Goal: Task Accomplishment & Management: Manage account settings

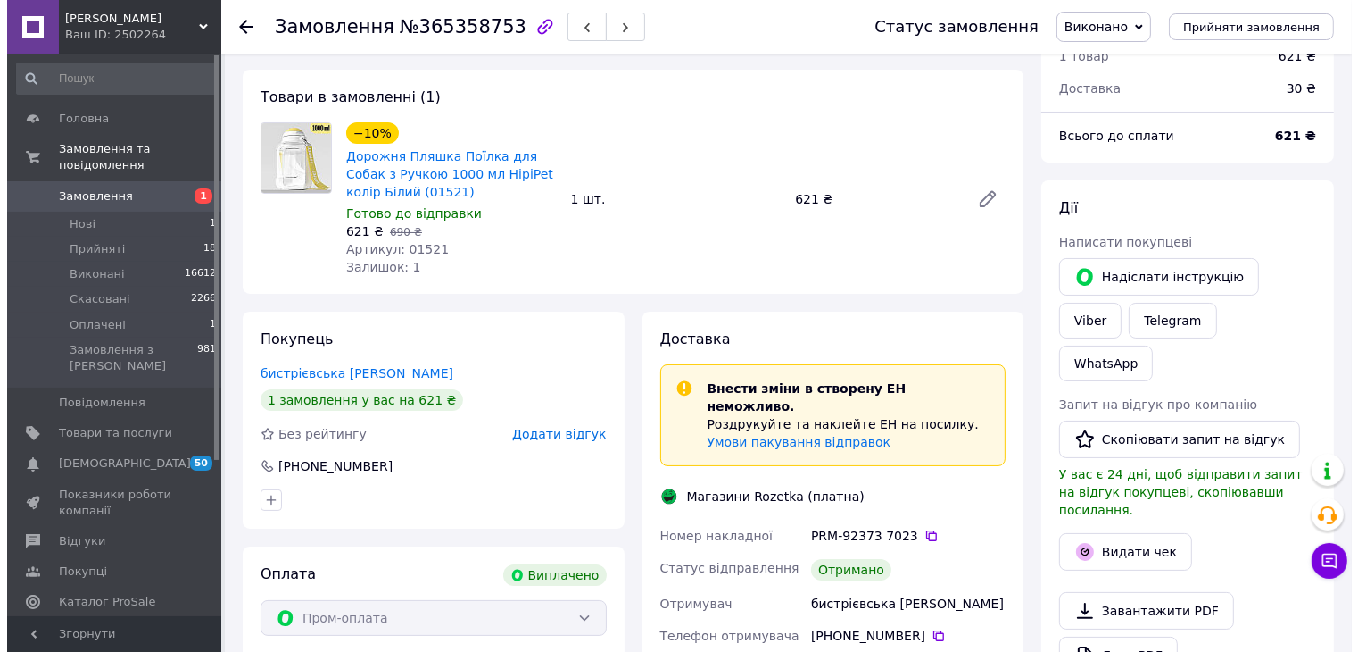
scroll to position [179, 0]
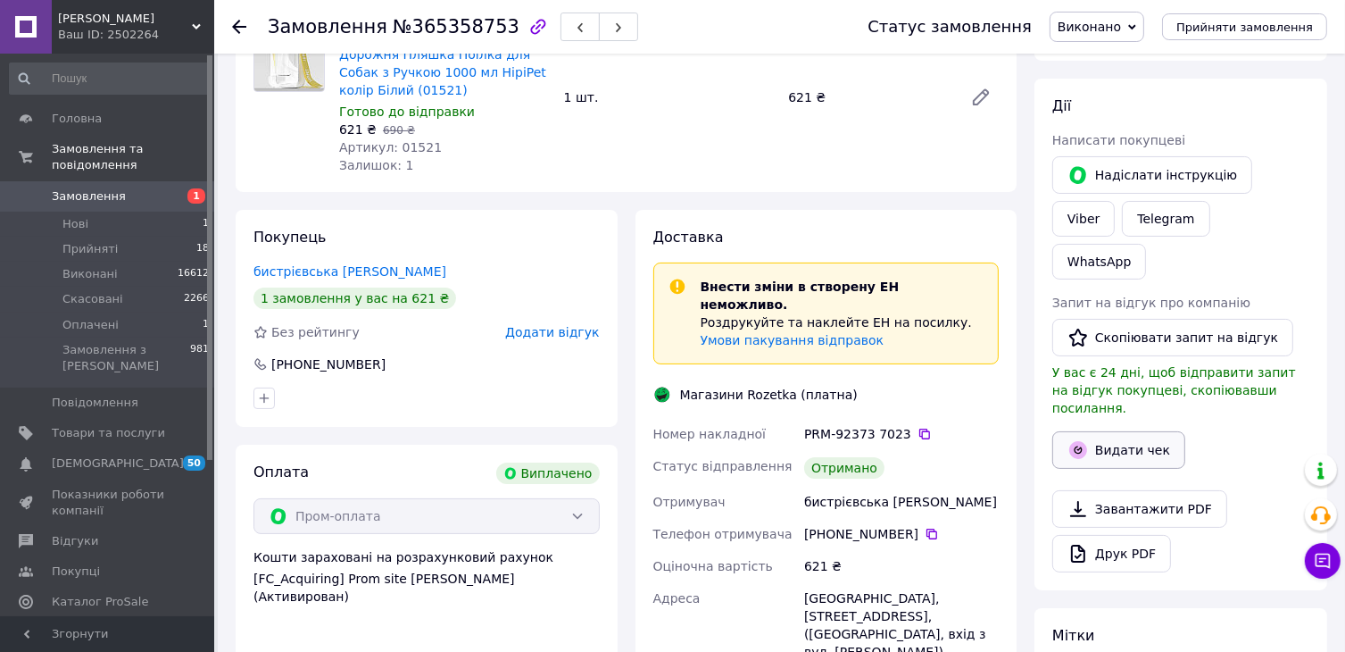
click at [1142, 431] on button "Видати чек" at bounding box center [1118, 449] width 133 height 37
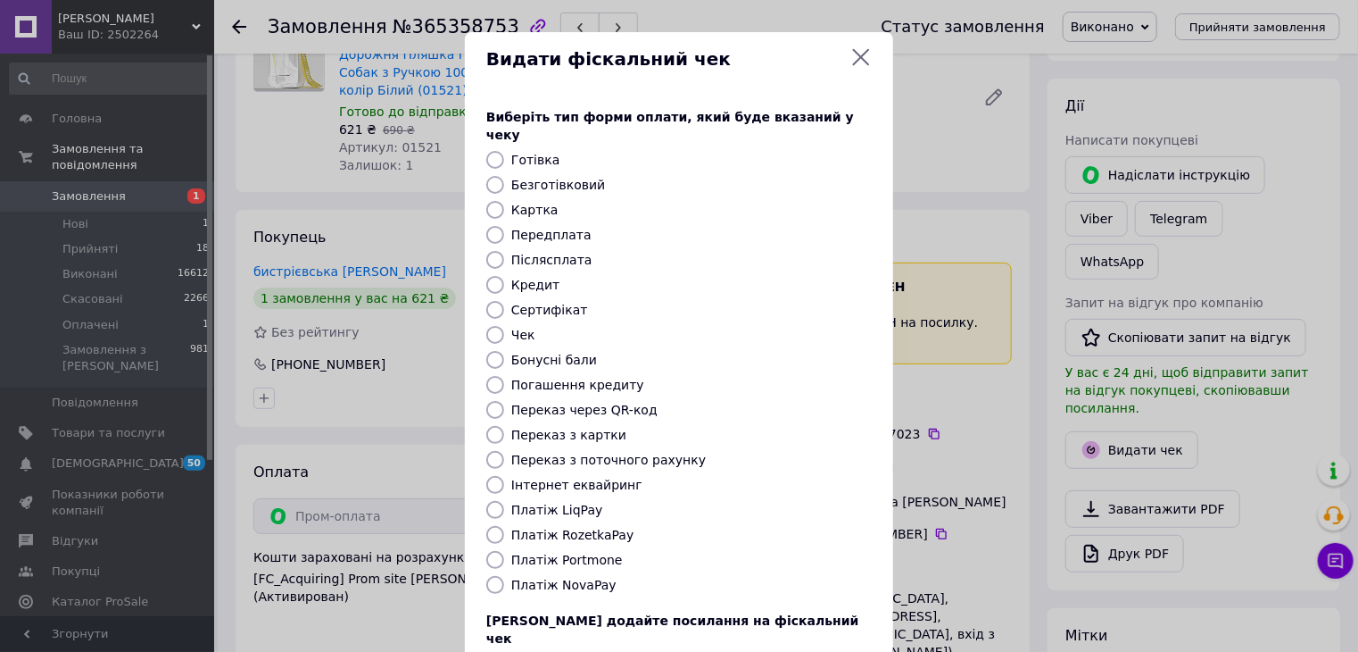
click at [578, 527] on label "Платіж RozetkaPay" at bounding box center [572, 534] width 122 height 14
click at [504, 526] on input "Платіж RozetkaPay" at bounding box center [495, 535] width 18 height 18
radio input "true"
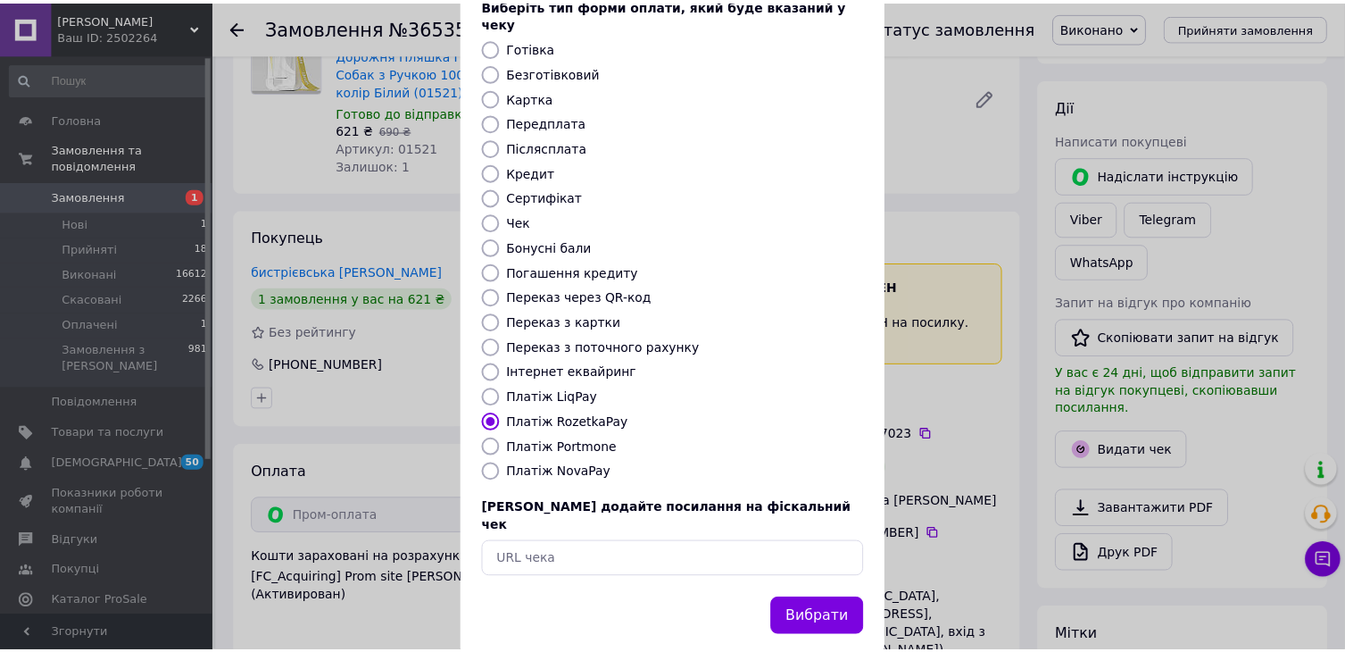
scroll to position [114, 0]
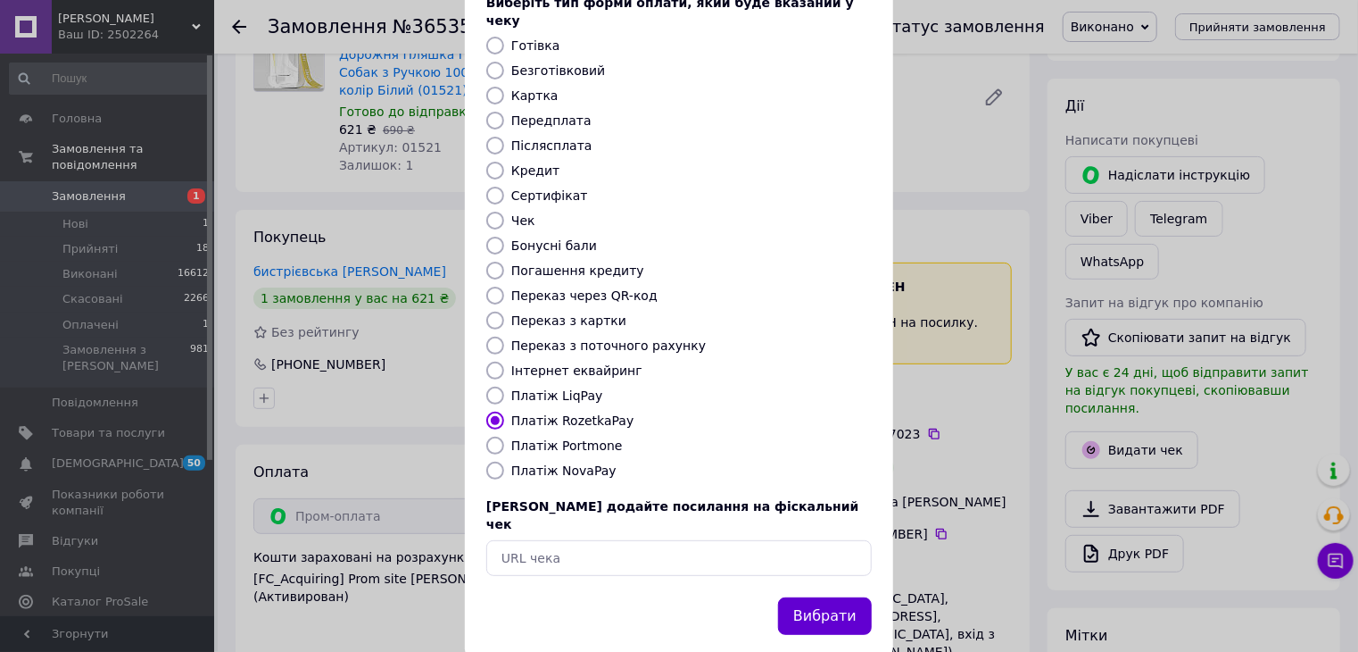
click at [828, 597] on button "Вибрати" at bounding box center [825, 616] width 94 height 38
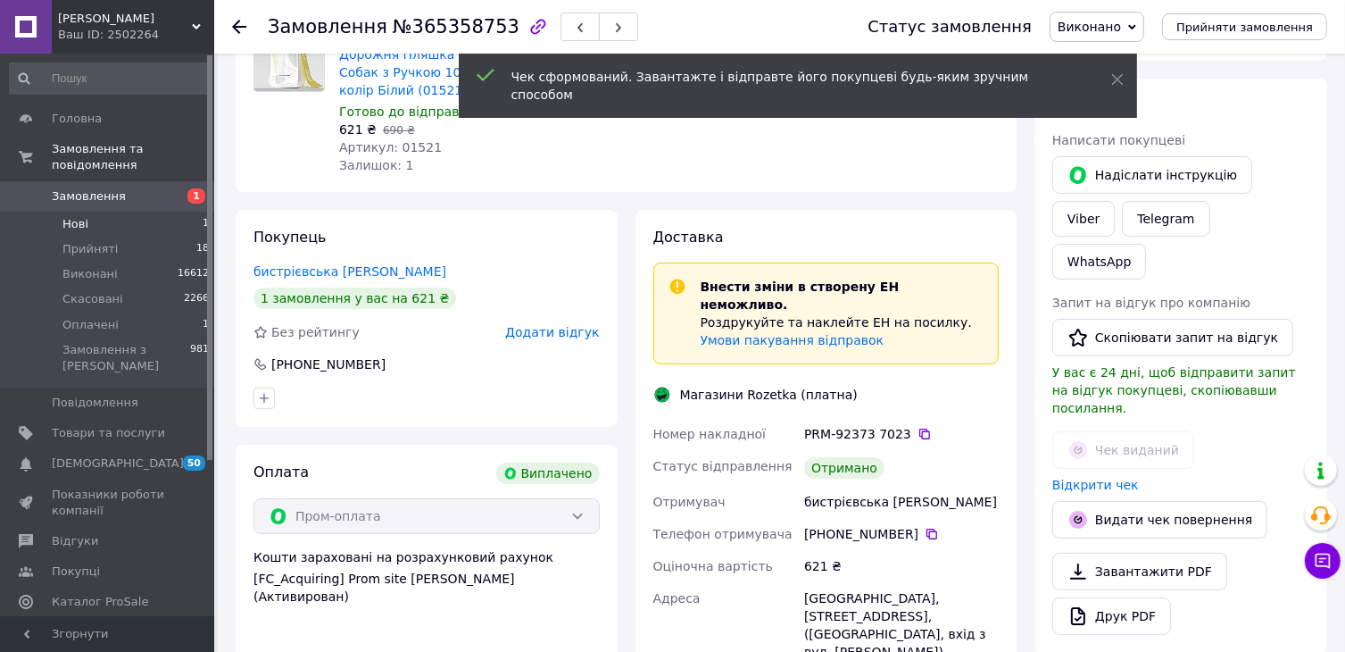
click at [72, 216] on span "Нові" at bounding box center [75, 224] width 26 height 16
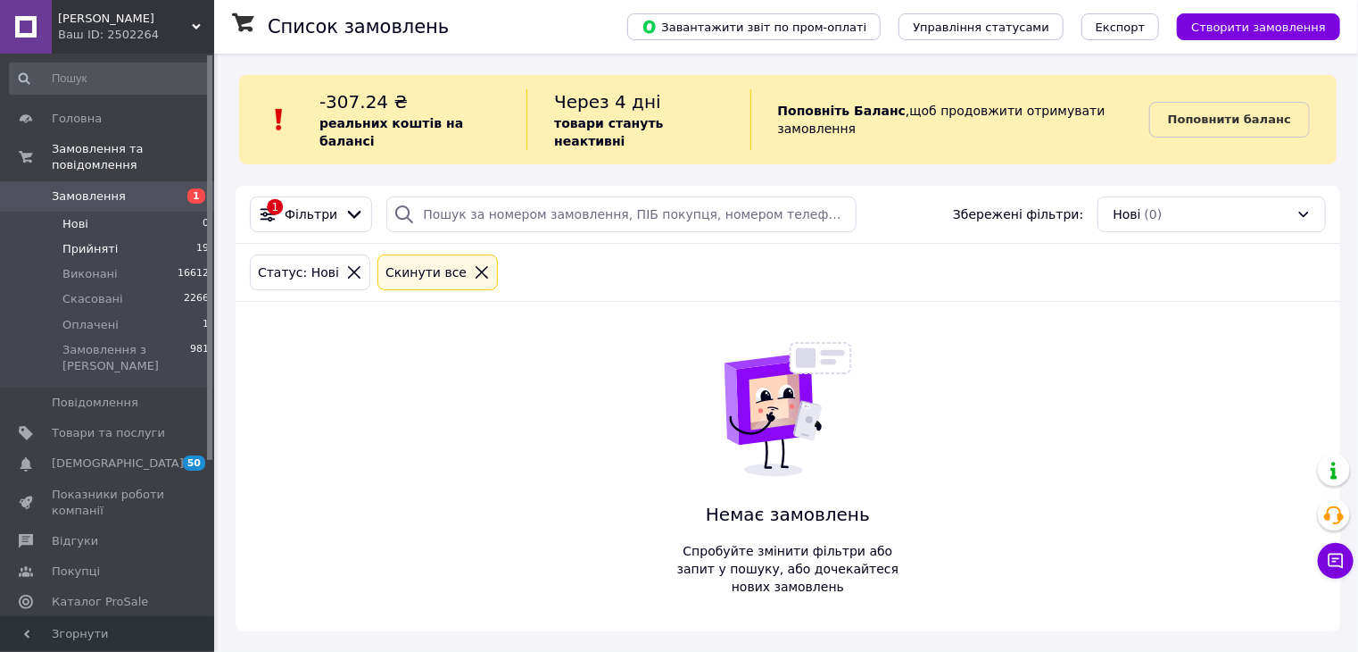
click at [96, 241] on span "Прийняті" at bounding box center [89, 249] width 55 height 16
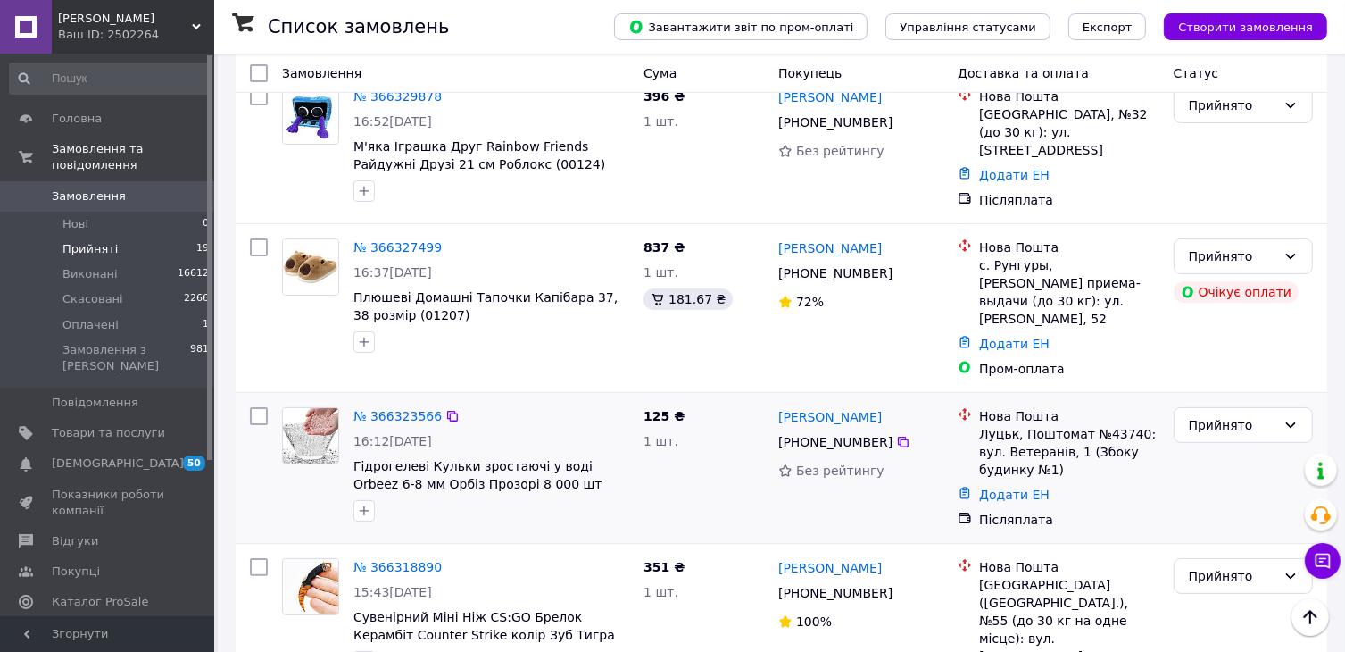
scroll to position [89, 0]
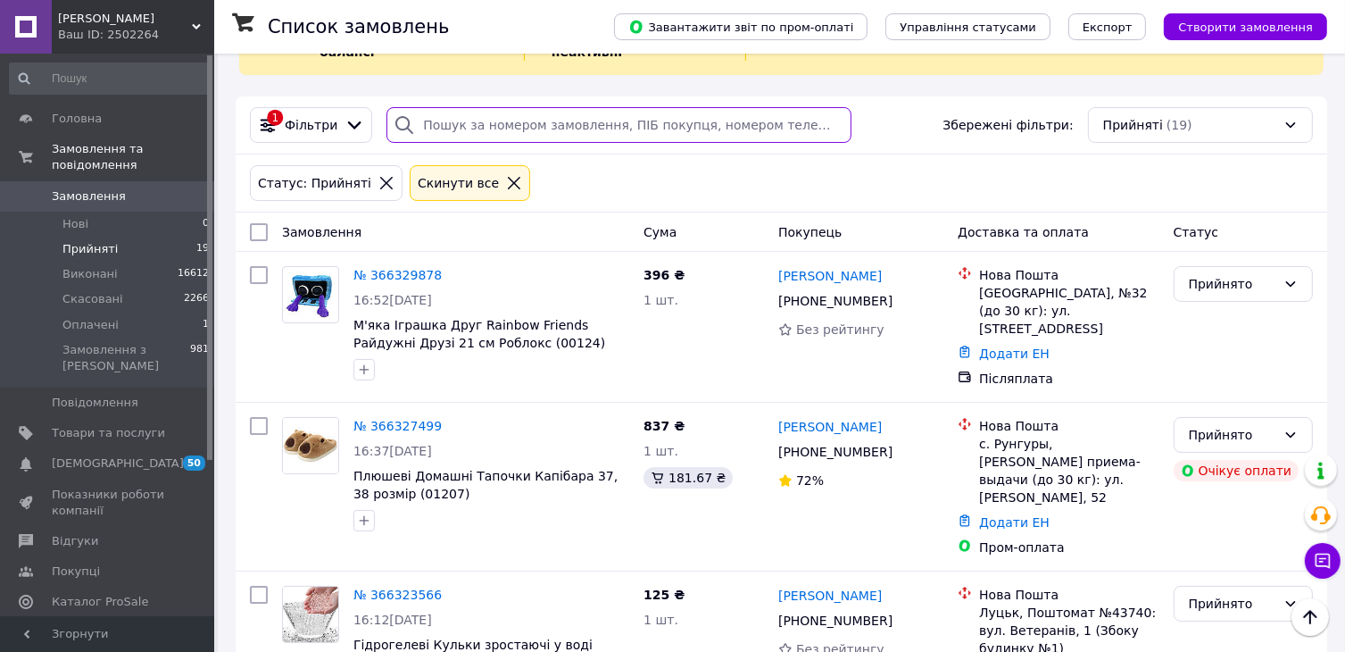
click at [646, 107] on input "search" at bounding box center [618, 125] width 464 height 36
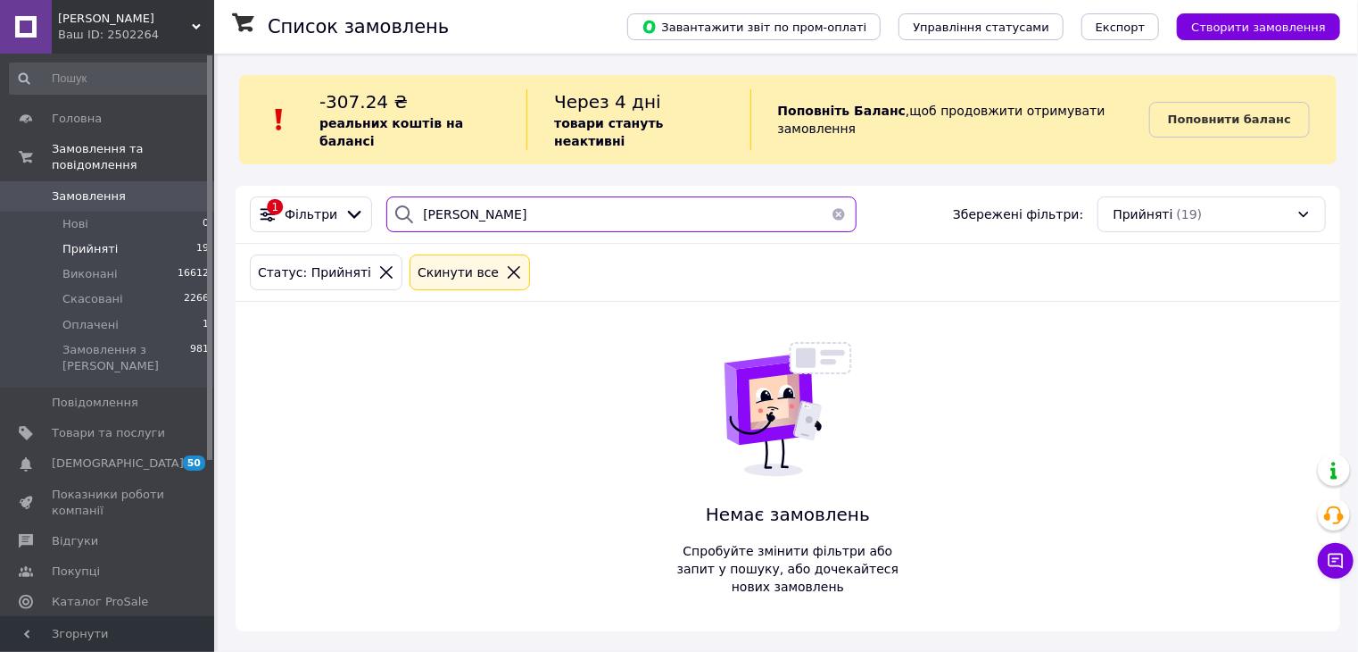
type input "літвінов"
click at [380, 266] on icon at bounding box center [386, 272] width 12 height 12
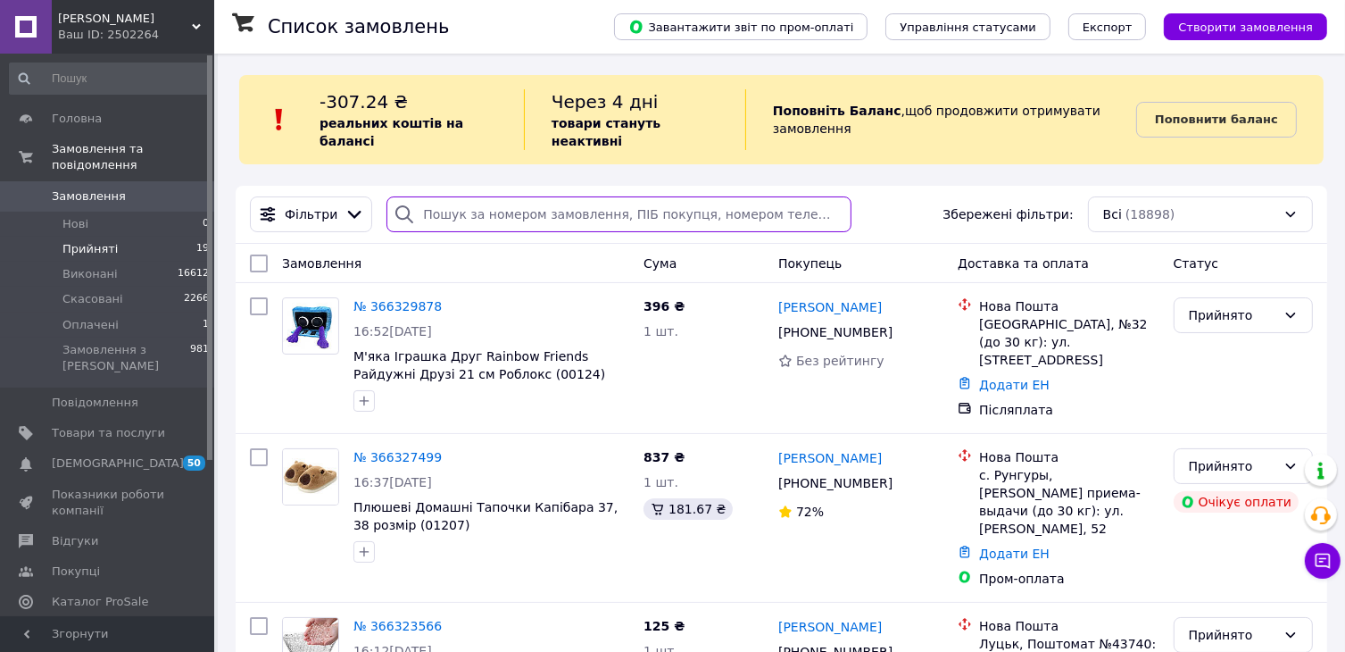
click at [475, 207] on input "search" at bounding box center [618, 214] width 464 height 36
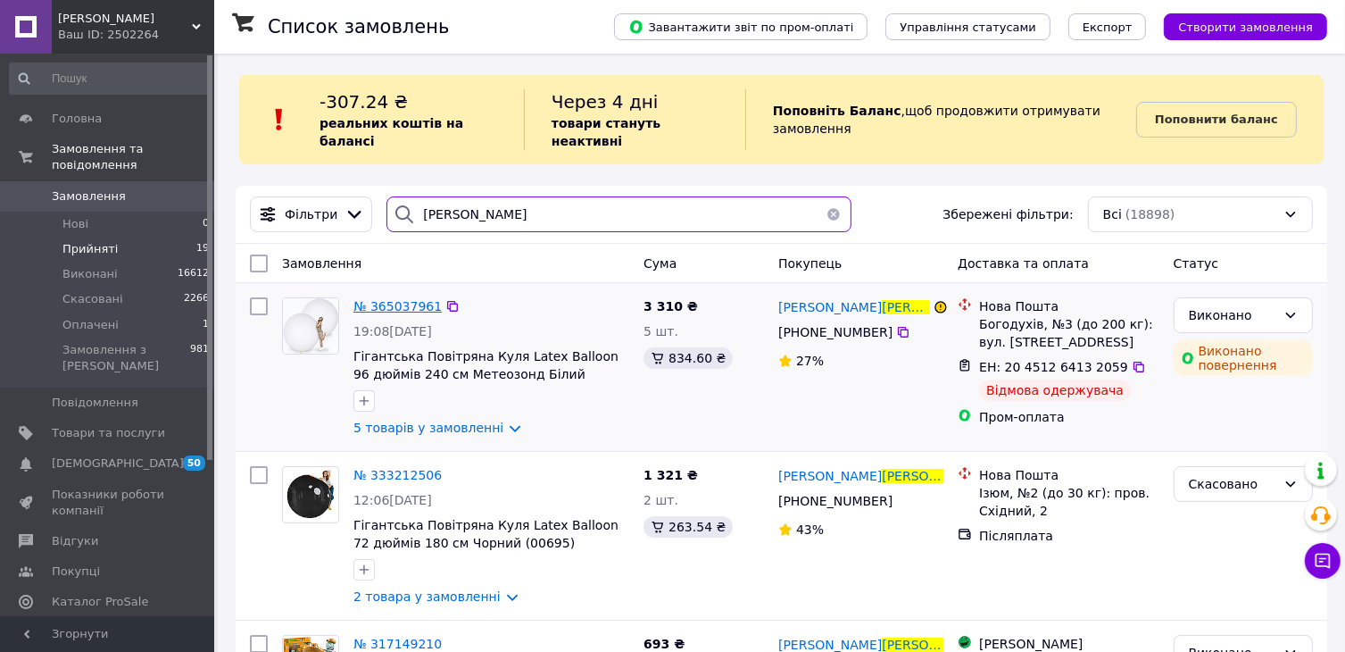
type input "літвінов"
click at [377, 299] on span "№ 365037961" at bounding box center [397, 306] width 88 height 14
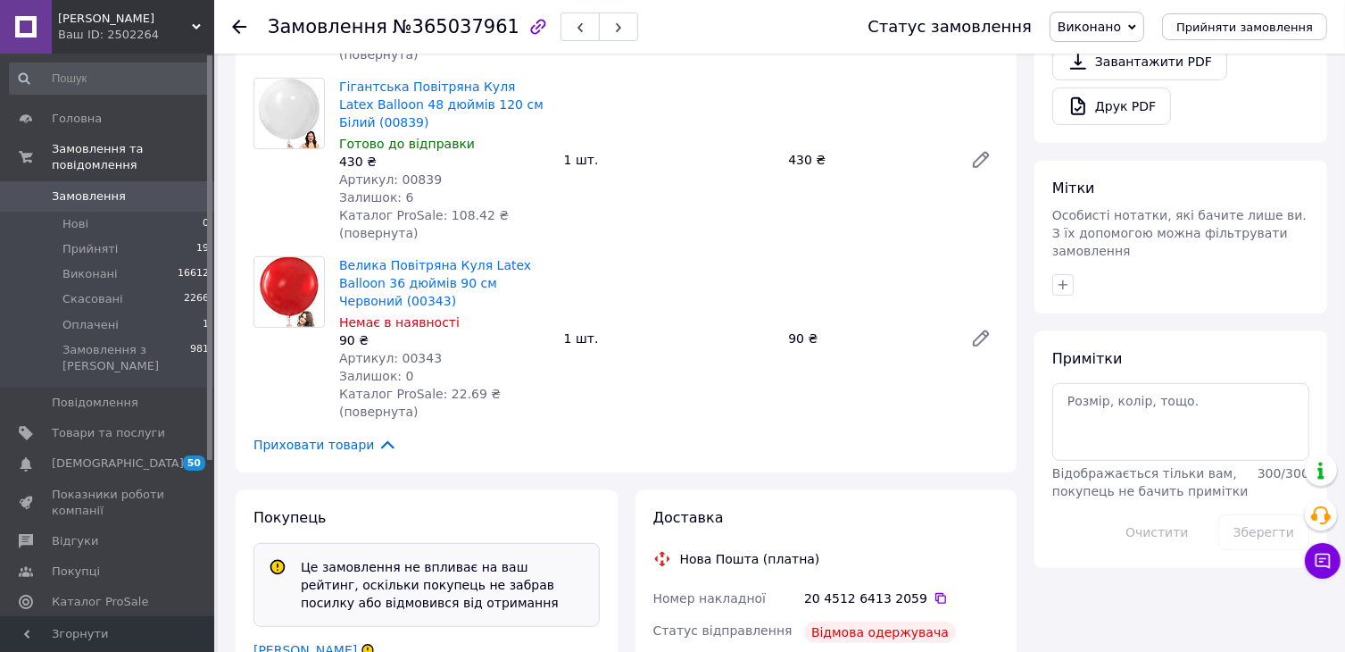
scroll to position [1042, 0]
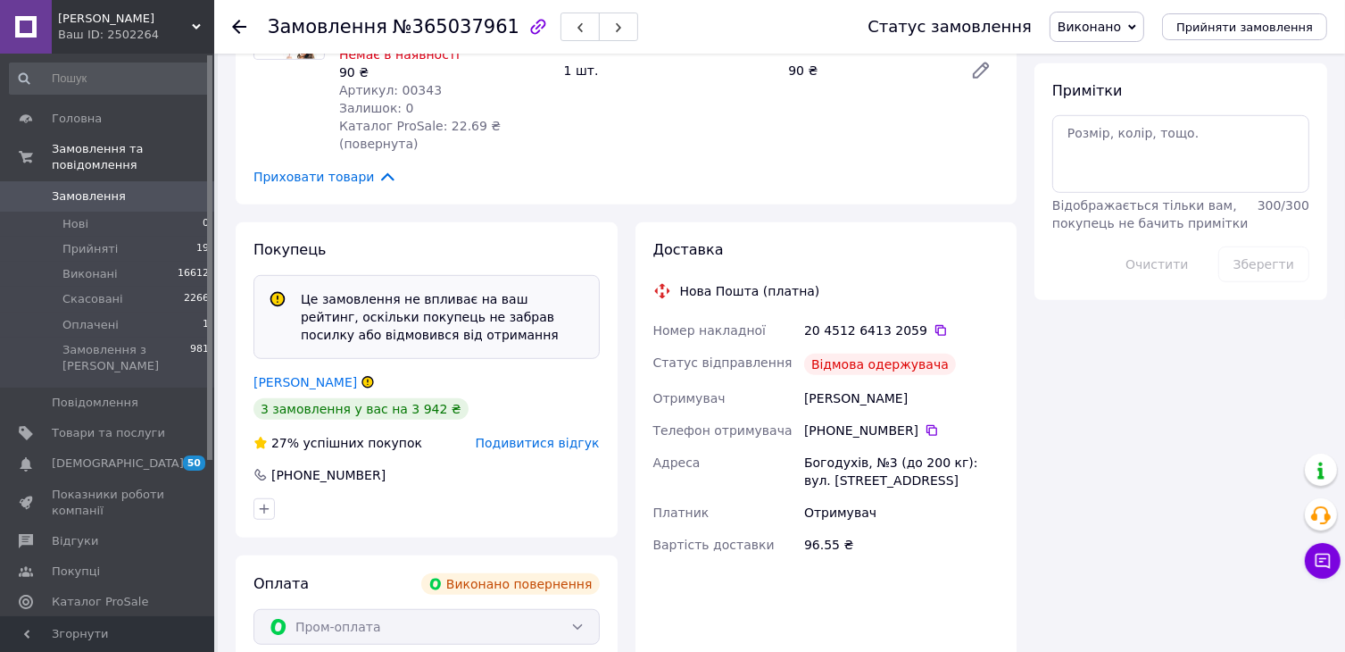
click at [103, 188] on span "Замовлення" at bounding box center [89, 196] width 74 height 16
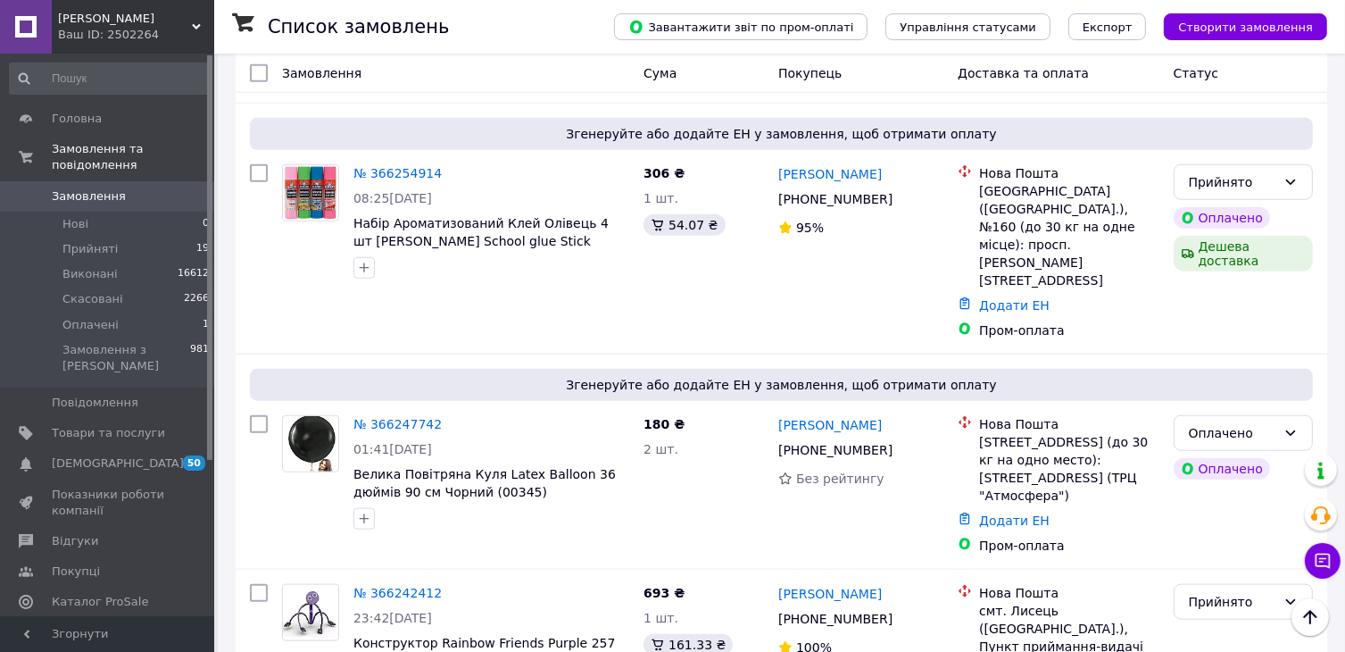
scroll to position [1696, 0]
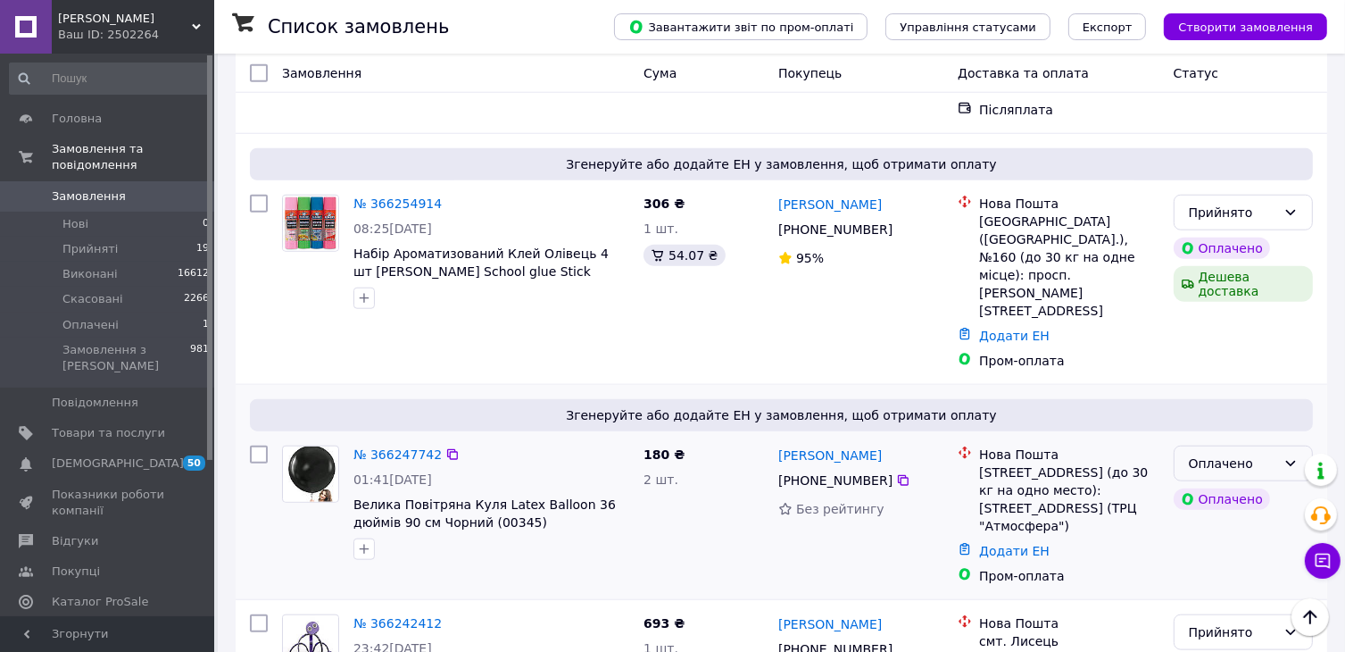
click at [1246, 453] on div "Оплачено" at bounding box center [1232, 463] width 87 height 20
click at [1235, 254] on li "Прийнято" at bounding box center [1243, 251] width 137 height 32
click at [79, 121] on span "Головна" at bounding box center [77, 119] width 50 height 16
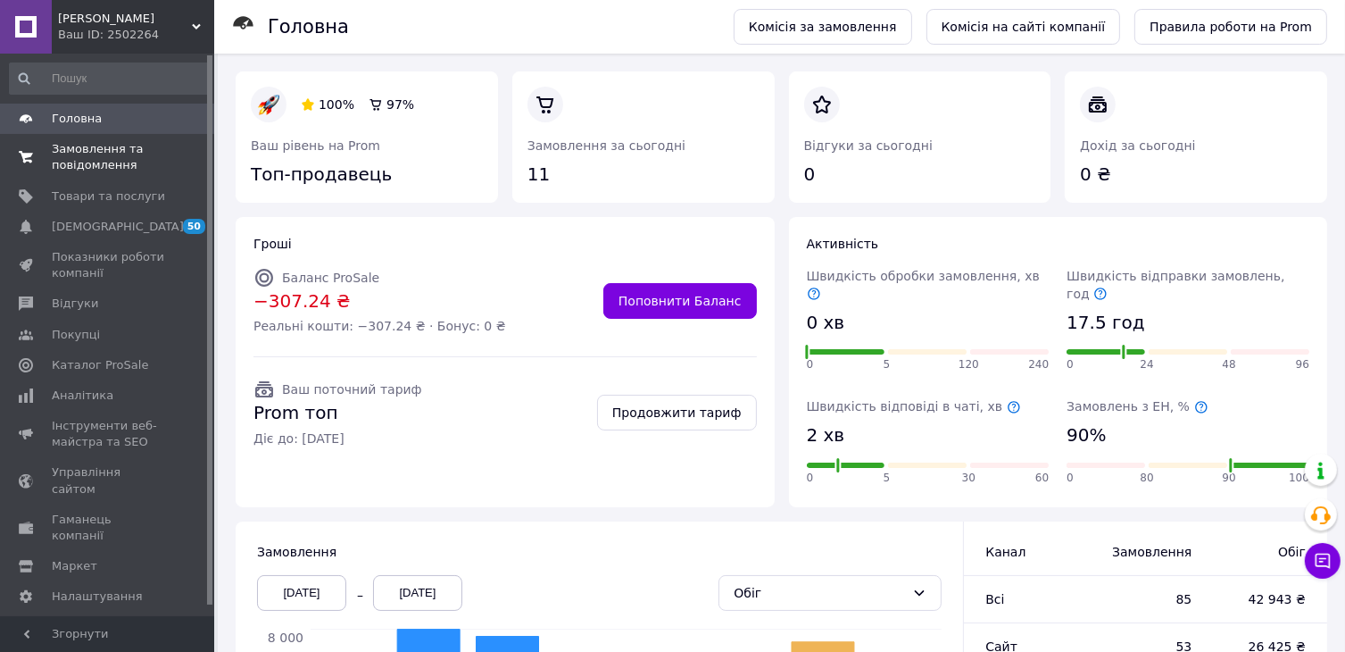
click at [84, 147] on span "Замовлення та повідомлення" at bounding box center [108, 157] width 113 height 32
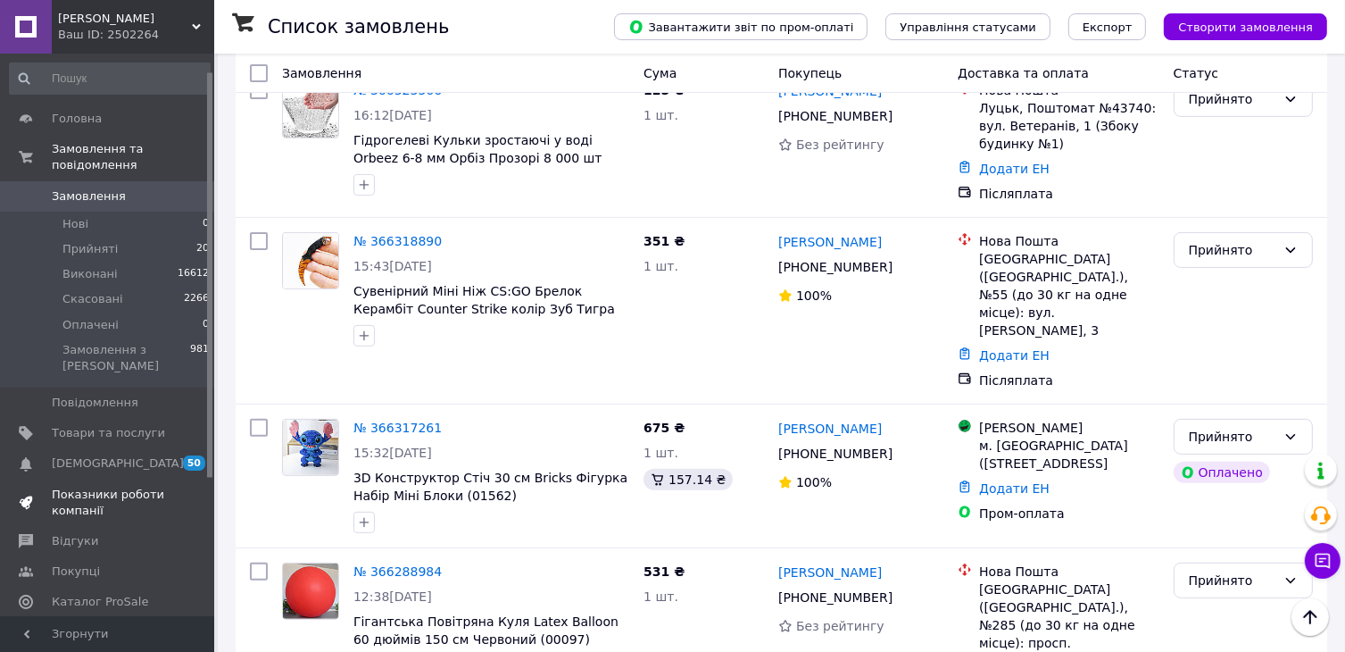
scroll to position [179, 0]
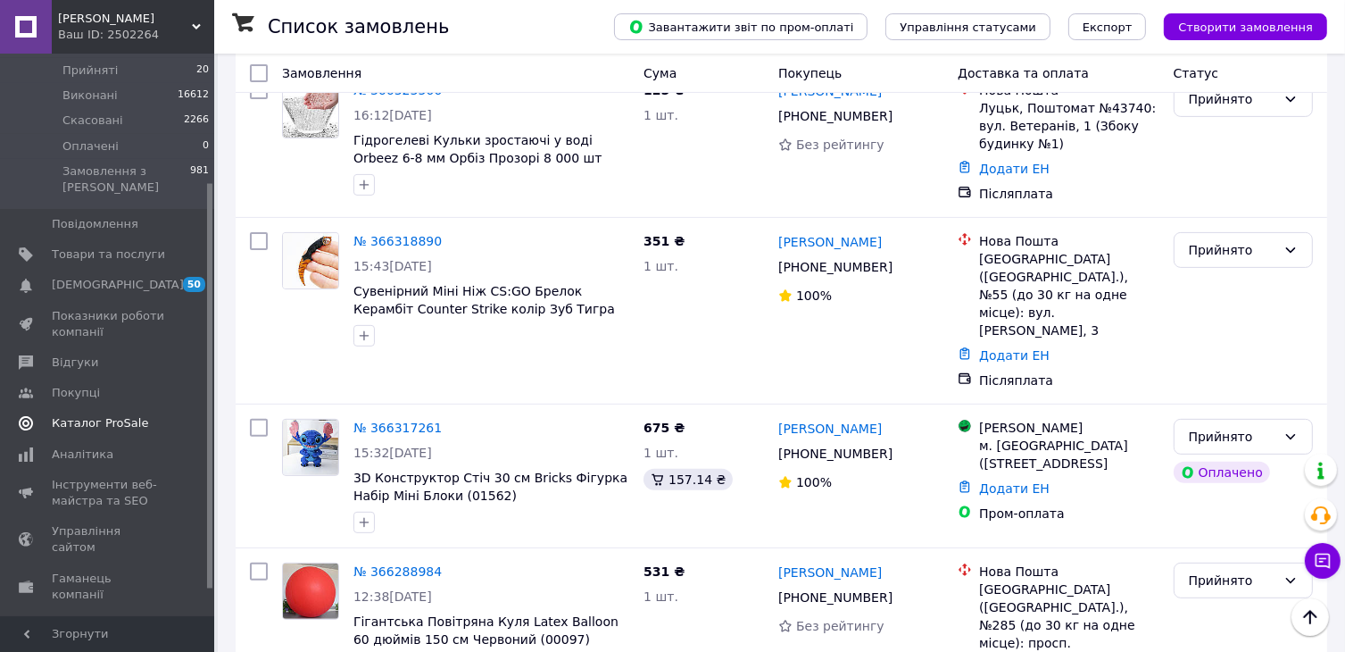
click at [86, 415] on span "Каталог ProSale" at bounding box center [100, 423] width 96 height 16
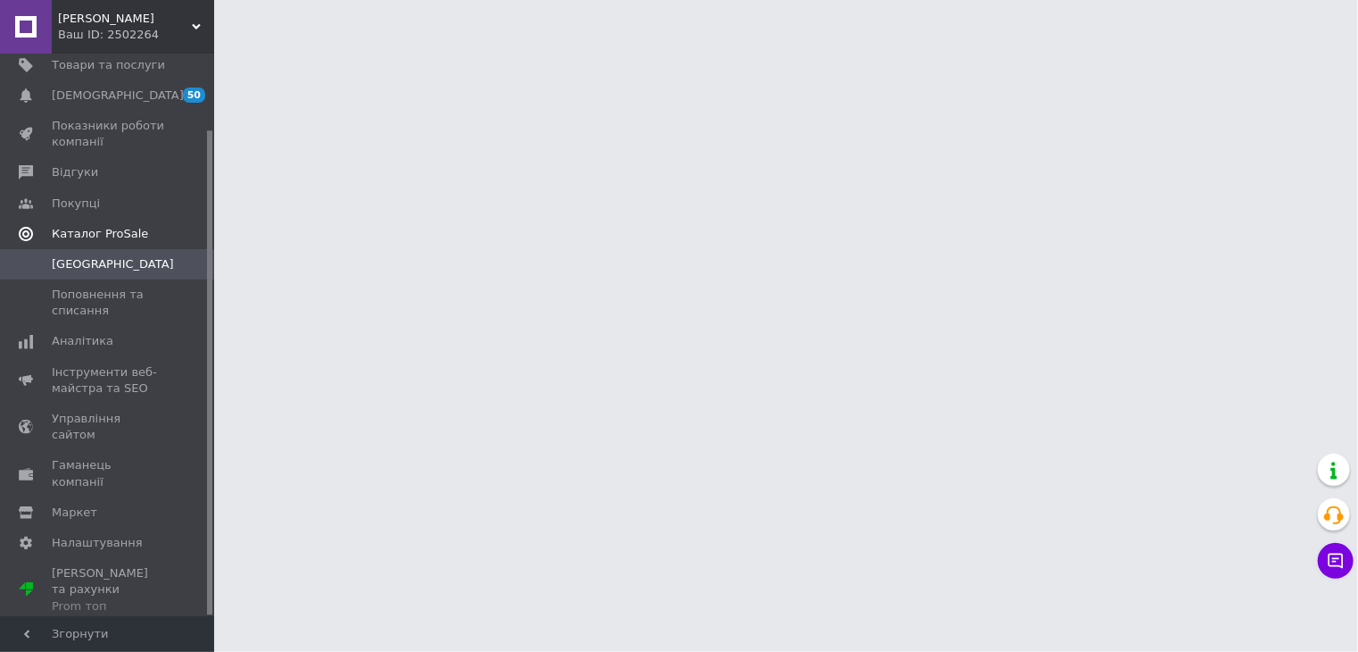
scroll to position [87, 0]
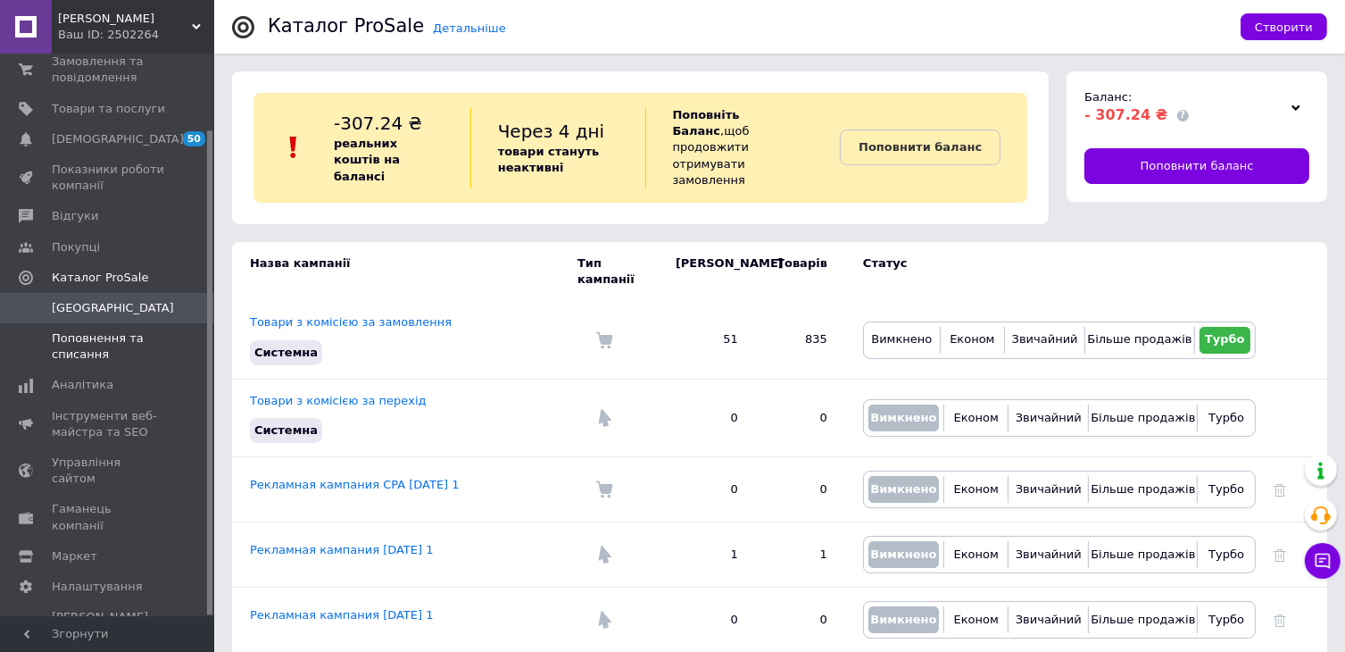
click at [86, 354] on span "Поповнення та списання" at bounding box center [108, 346] width 113 height 32
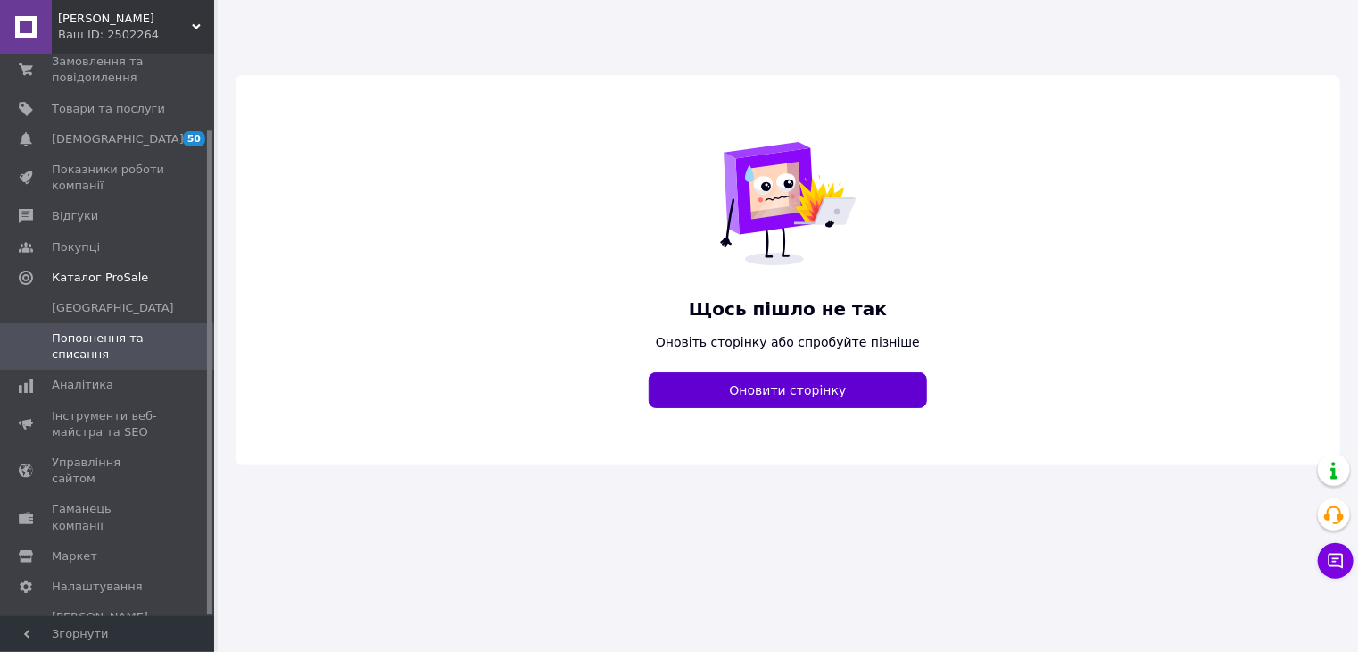
click at [847, 386] on button "Оновити сторінку" at bounding box center [788, 390] width 278 height 36
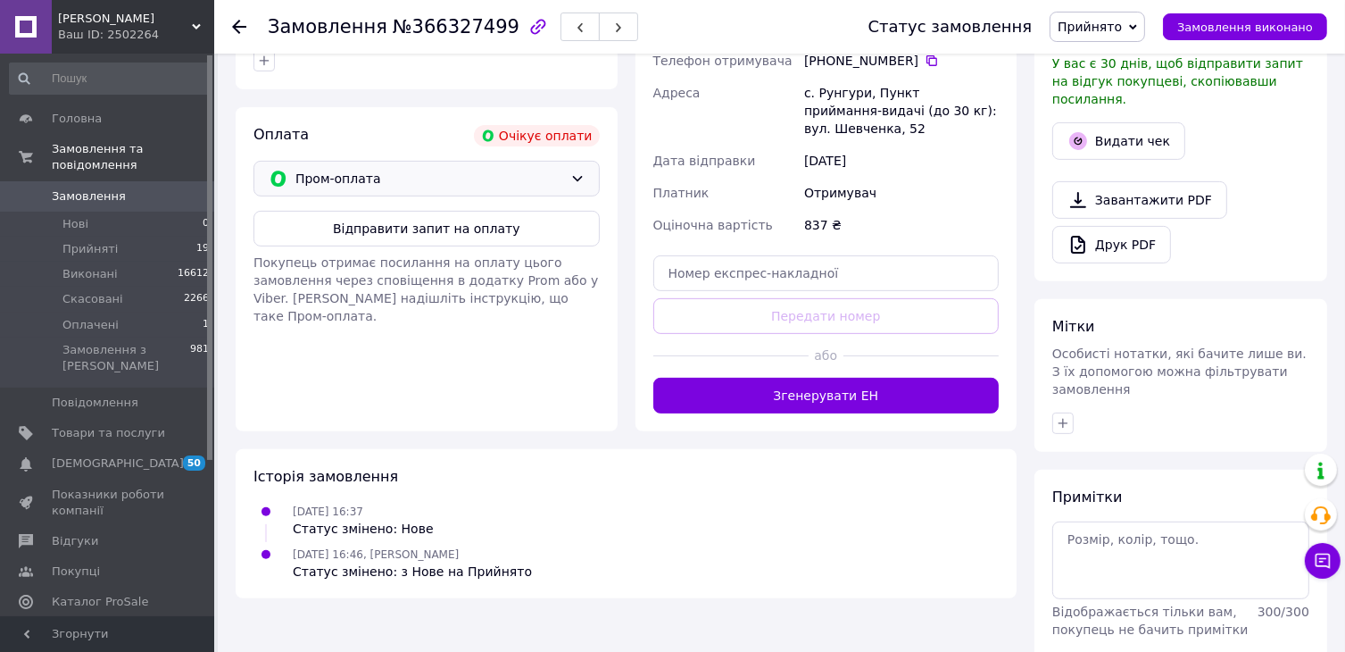
scroll to position [527, 0]
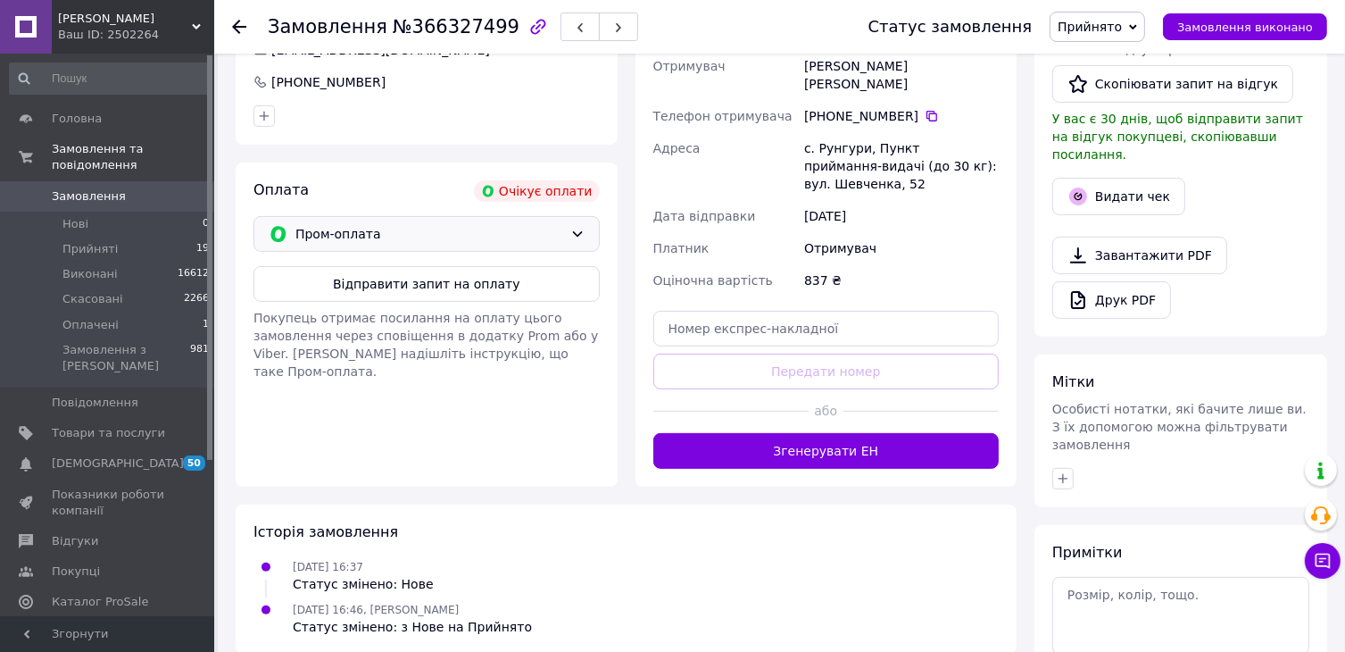
click at [411, 226] on span "Пром-оплата" at bounding box center [429, 234] width 268 height 20
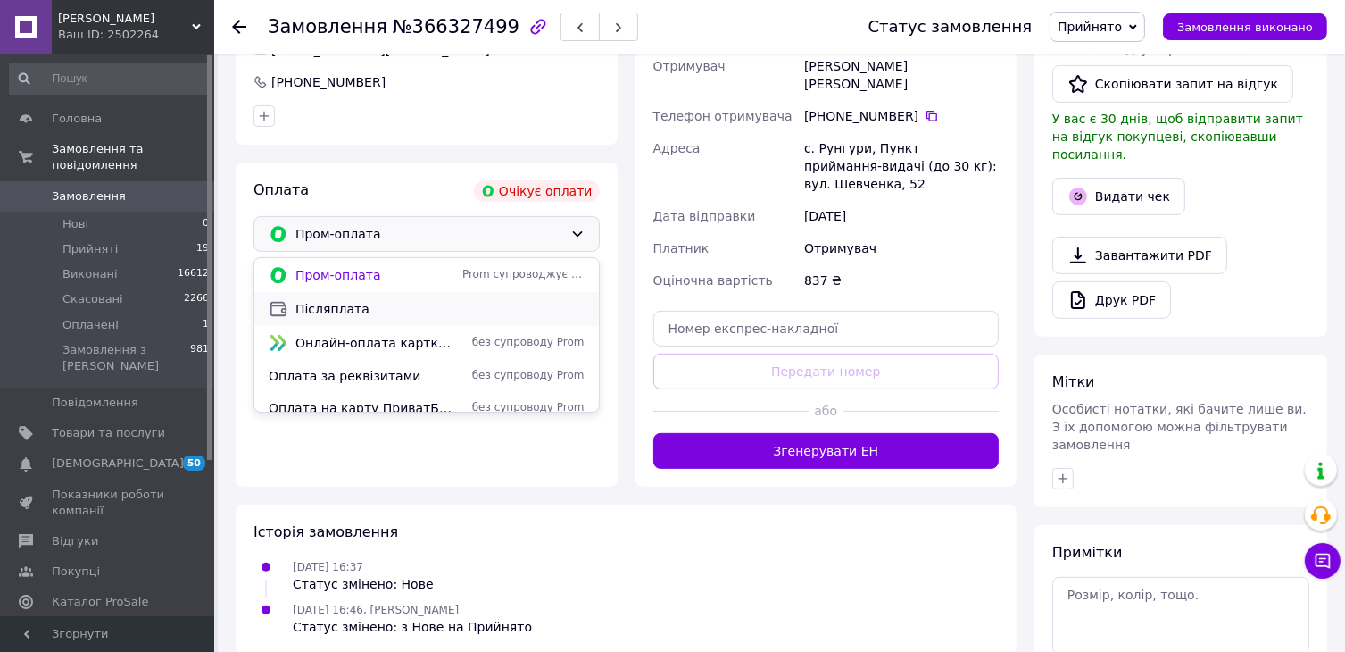
click at [372, 308] on span "Післяплата" at bounding box center [439, 309] width 289 height 18
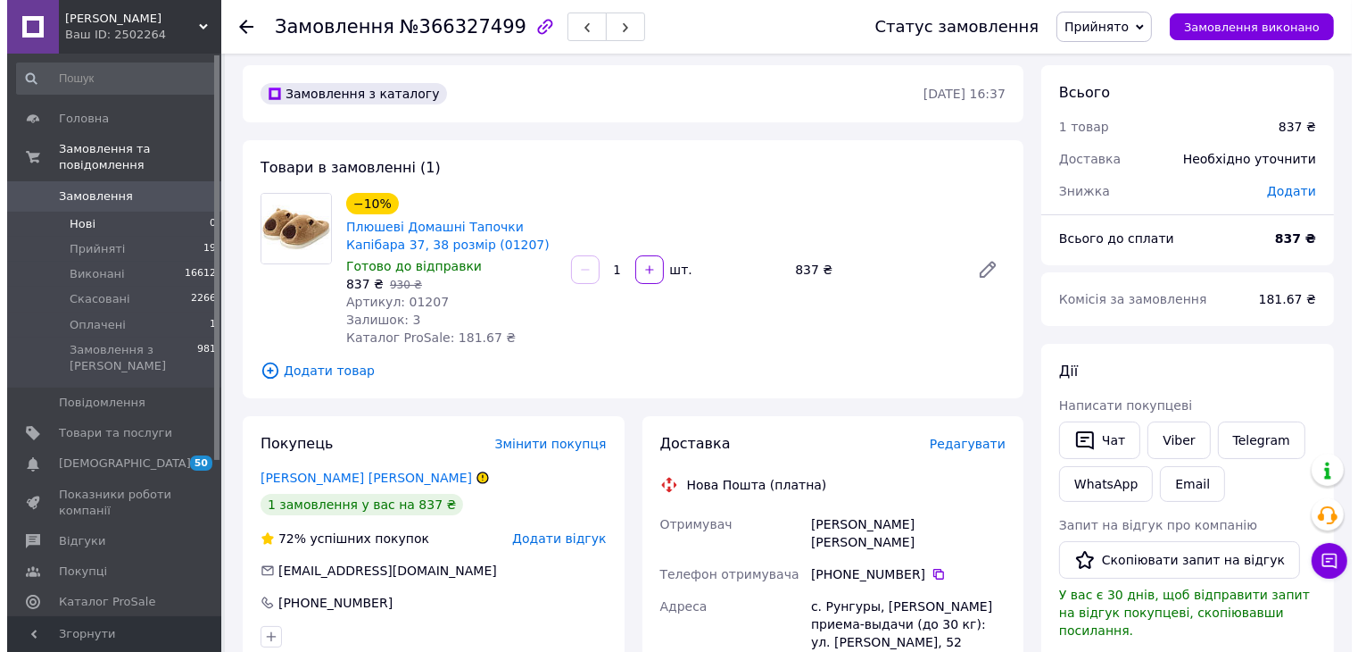
scroll to position [0, 0]
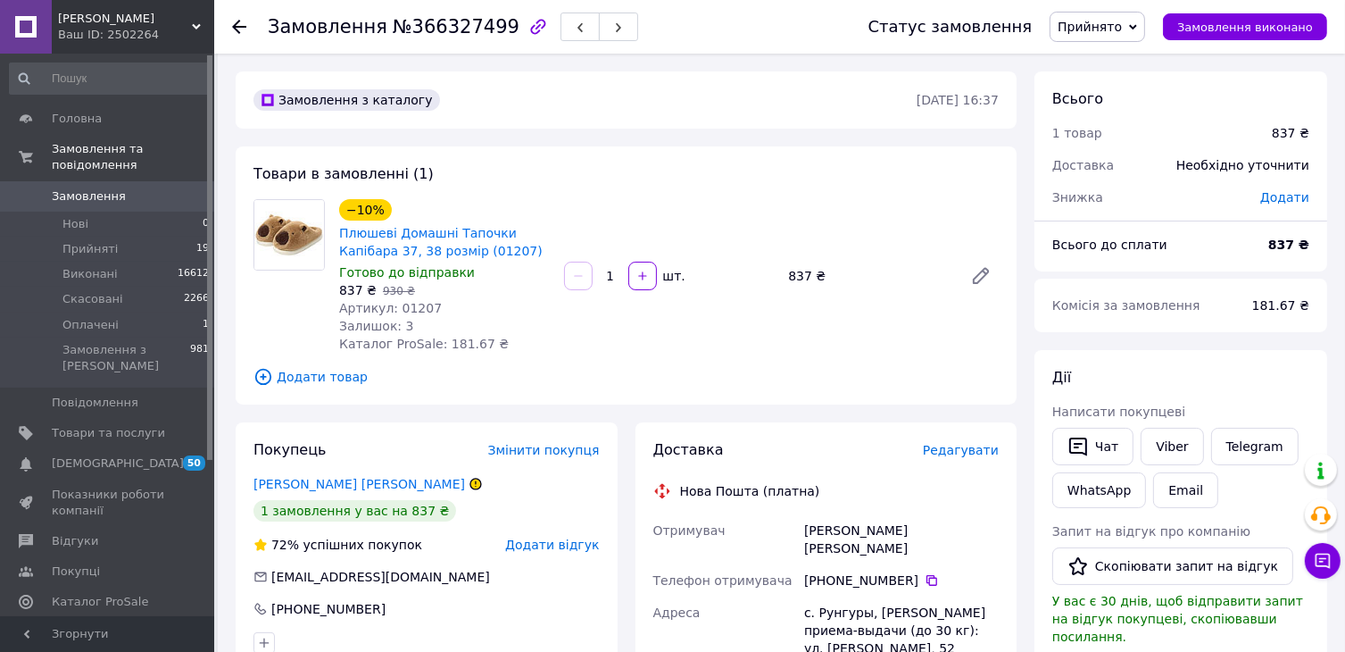
click at [68, 188] on span "Замовлення" at bounding box center [89, 196] width 74 height 16
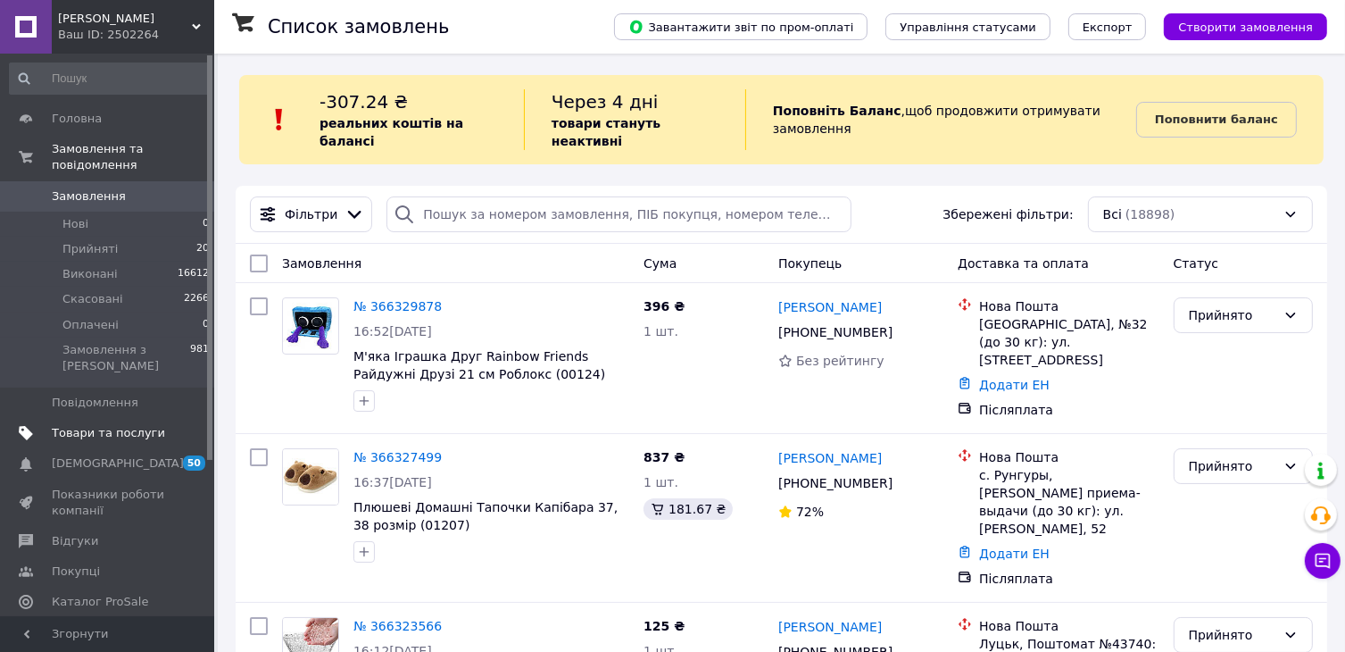
click at [118, 425] on span "Товари та послуги" at bounding box center [108, 433] width 113 height 16
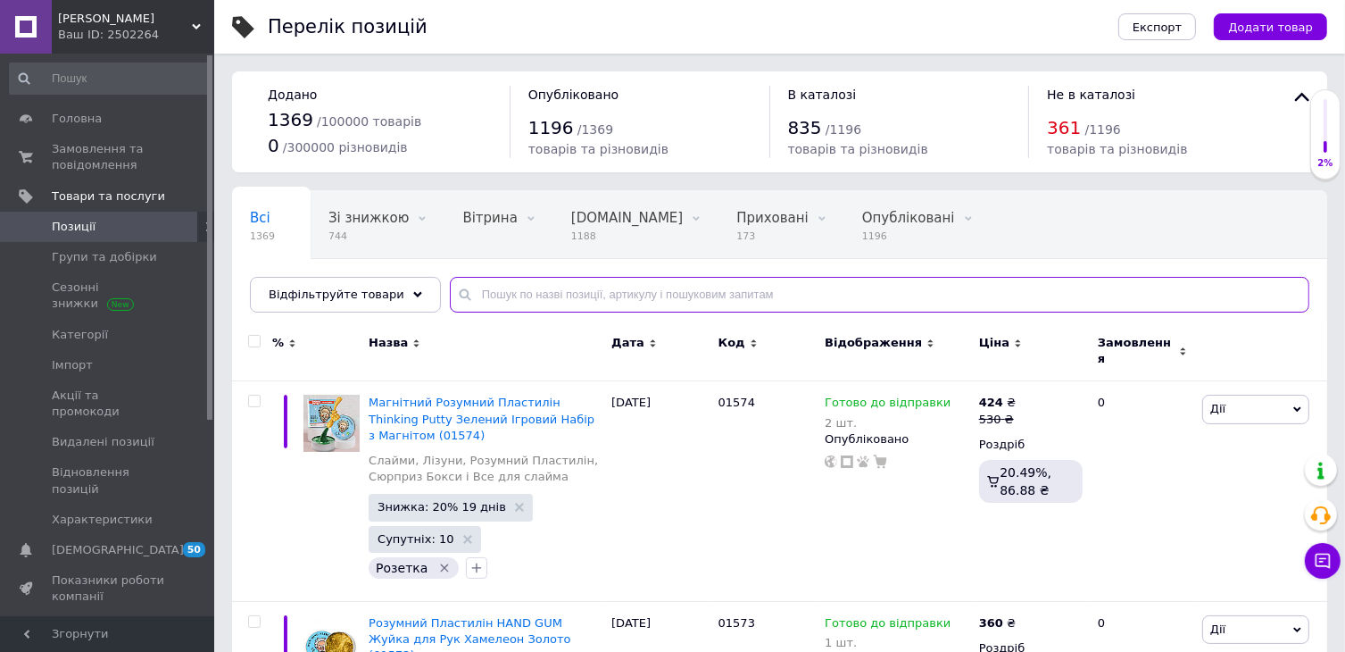
click at [499, 300] on input "text" at bounding box center [880, 295] width 860 height 36
paste input "Іграшка Антистрес Спіннер Куб Гіроскоп 27 мм Фіджет для Зняття Стресу колір Гра…"
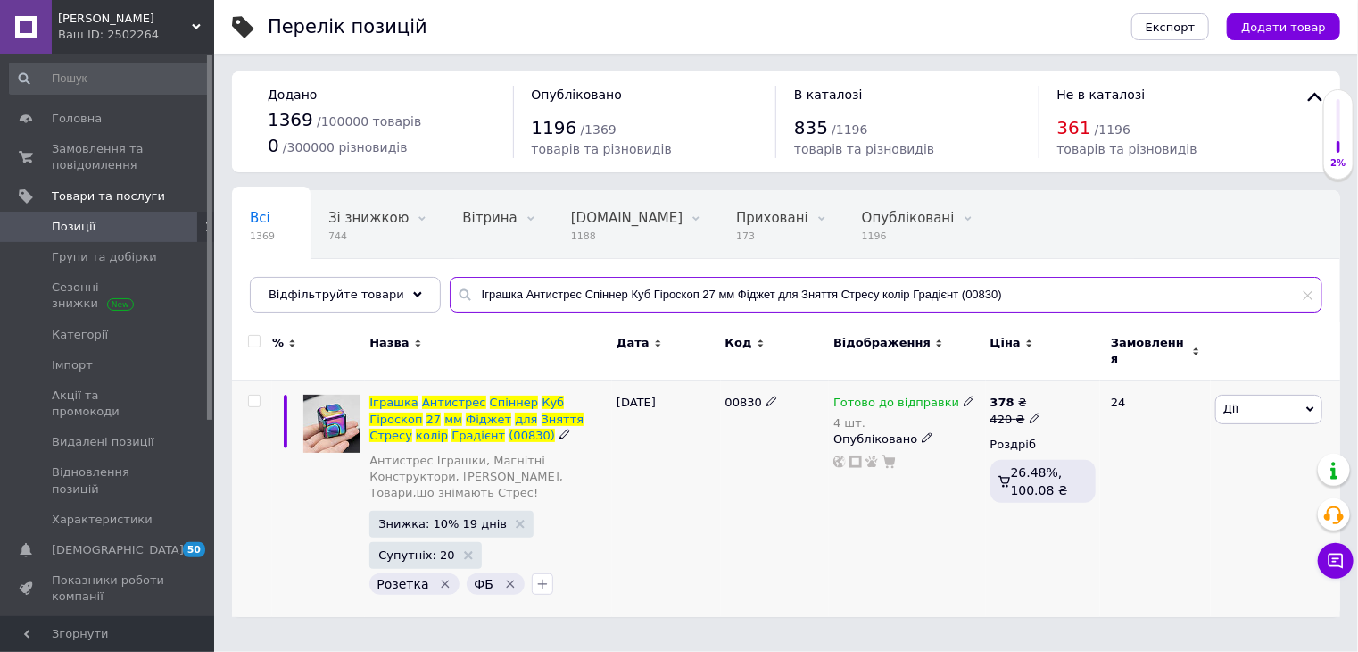
type input "Іграшка Антистрес Спіннер Куб Гіроскоп 27 мм Фіджет для Зняття Стресу колір Гра…"
click at [964, 395] on icon at bounding box center [969, 400] width 11 height 11
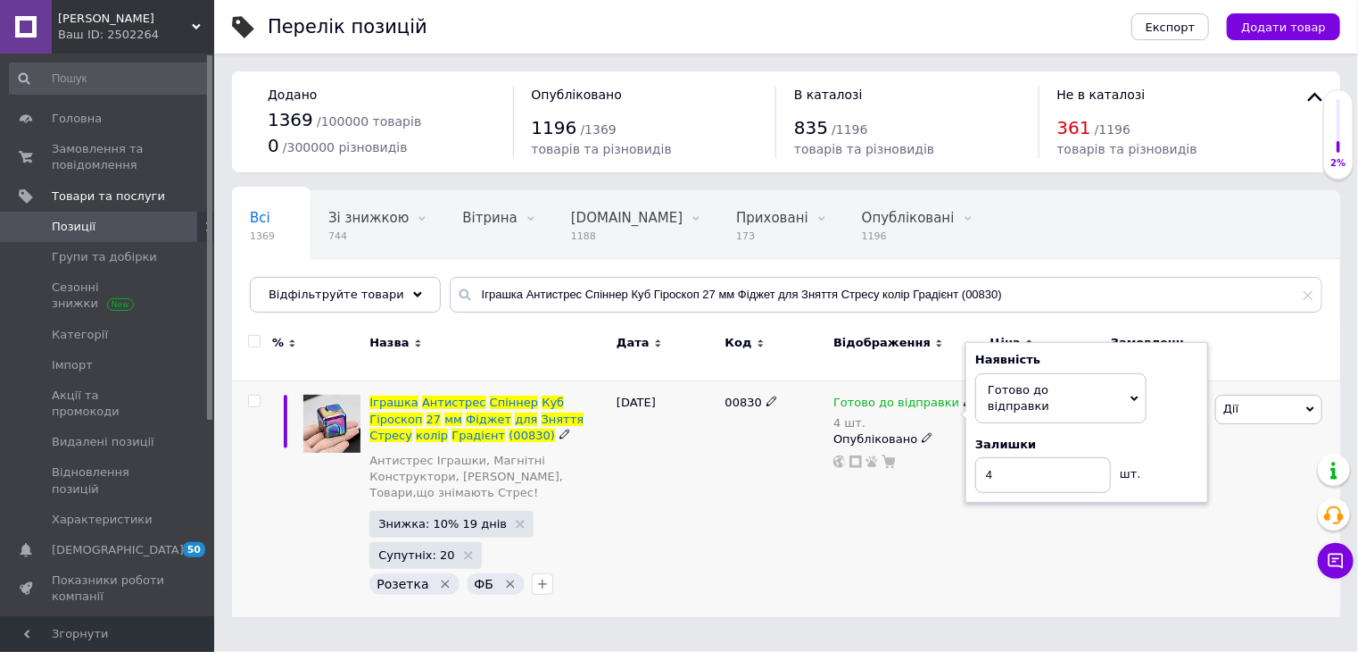
drag, startPoint x: 1200, startPoint y: 448, endPoint x: 1186, endPoint y: 445, distance: 13.7
click at [1193, 447] on div "Наявність [PERSON_NAME] до відправки В наявності Немає в наявності Під замовлен…" at bounding box center [1087, 422] width 243 height 161
click at [1012, 457] on input "4" at bounding box center [1044, 475] width 136 height 36
type input "3"
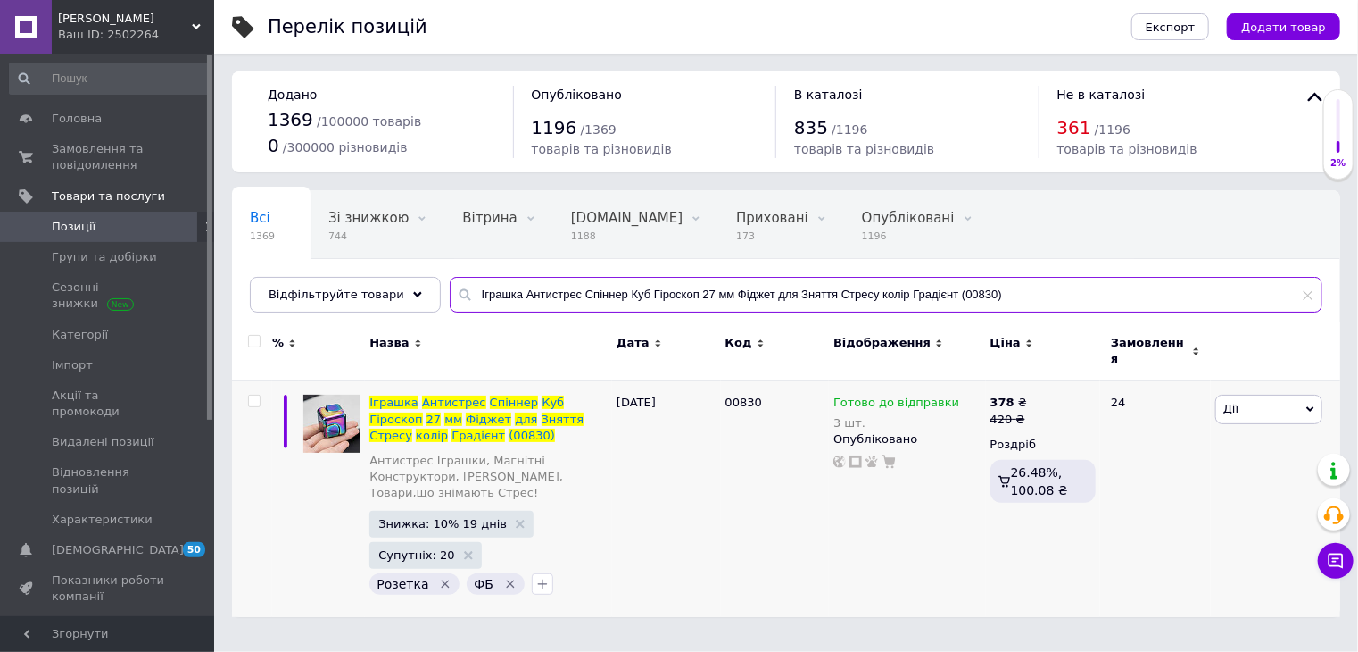
drag, startPoint x: 1023, startPoint y: 294, endPoint x: 378, endPoint y: 349, distance: 646.8
click at [378, 351] on div "Всі 1369 Зі знижкою 744 Видалити Редагувати Вітрина 0 Видалити Редагувати [DOMA…" at bounding box center [786, 403] width 1109 height 427
